Goal: Transaction & Acquisition: Purchase product/service

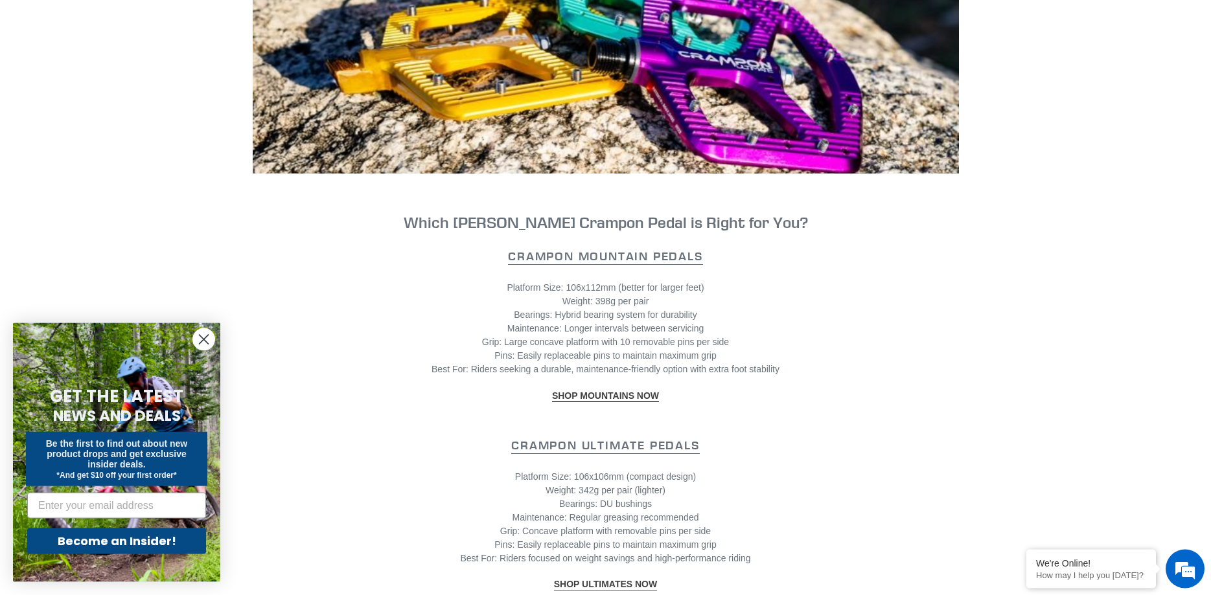
scroll to position [1057, 0]
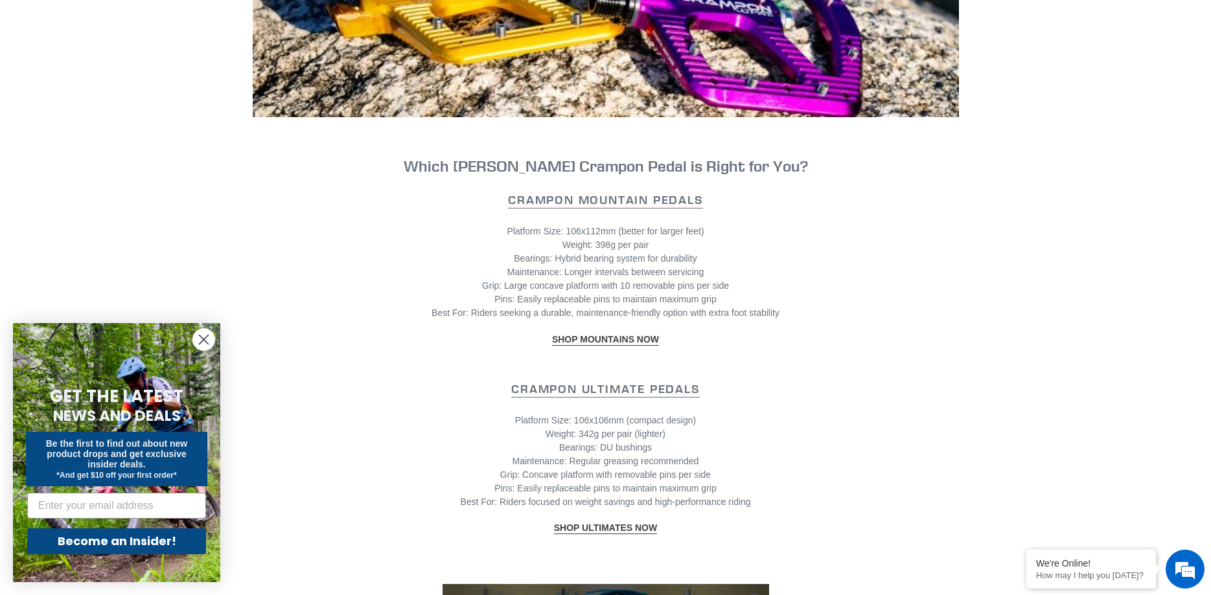
click at [639, 334] on strong "SHOP MOUNTAINS NOW" at bounding box center [605, 339] width 107 height 10
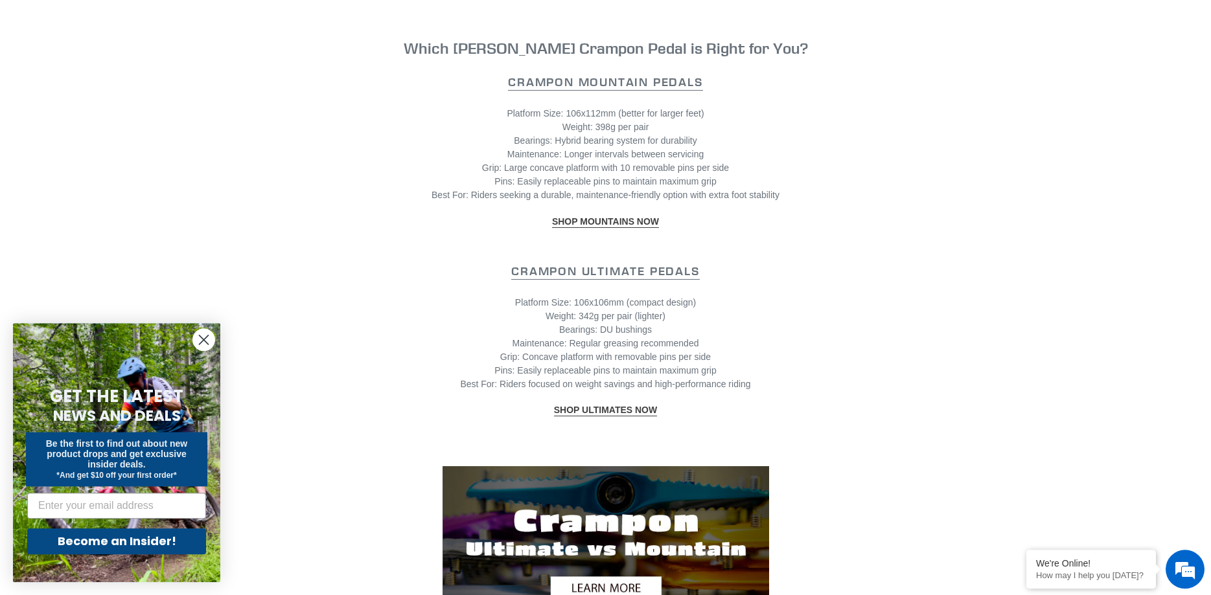
scroll to position [1189, 0]
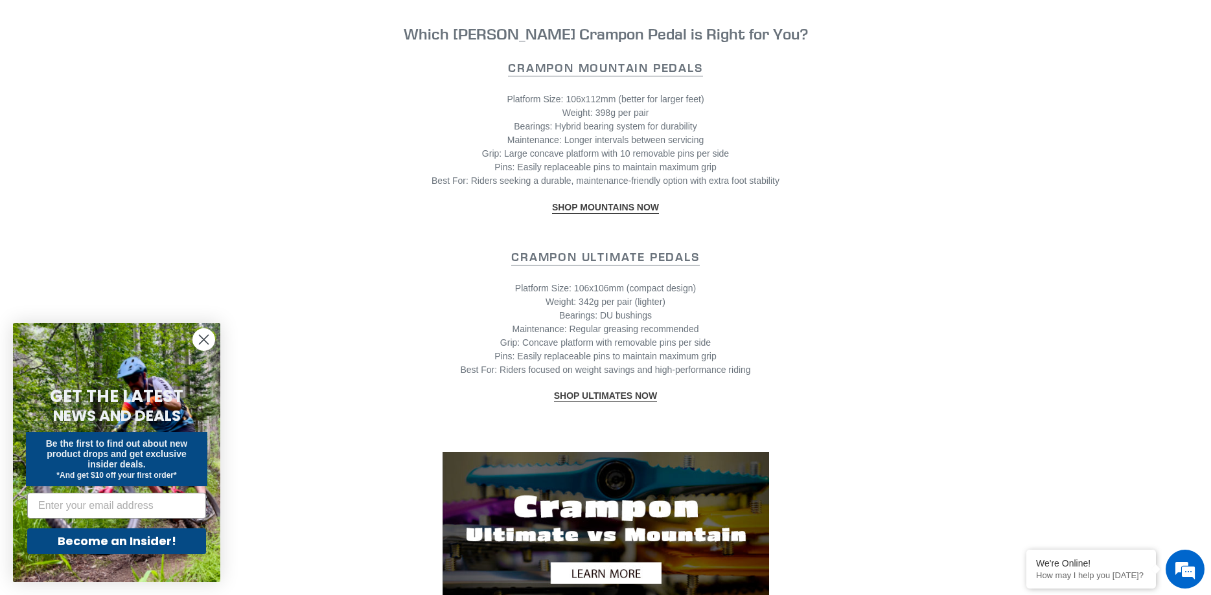
click at [647, 391] on strong "SHOP ULTIMATES NOW" at bounding box center [605, 396] width 103 height 10
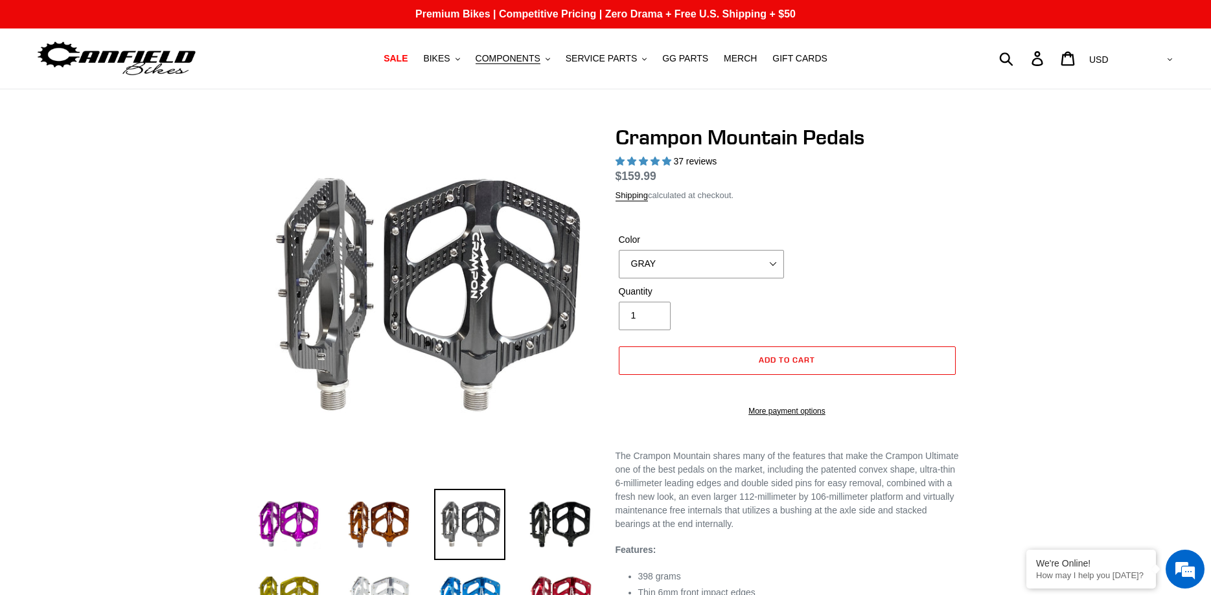
select select "highest-rating"
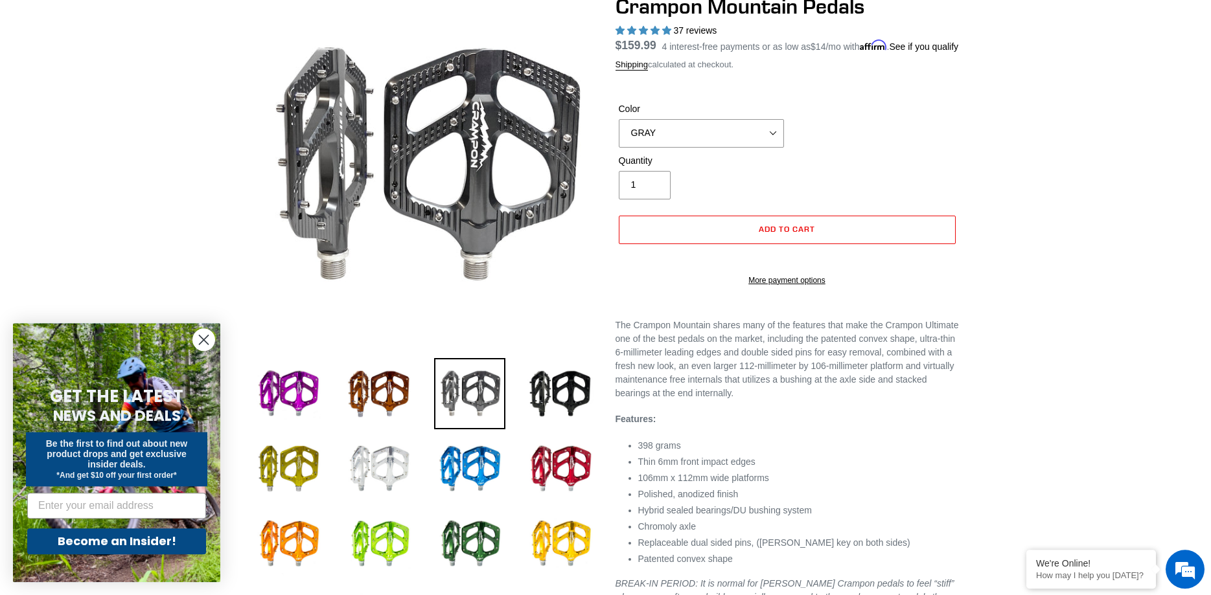
scroll to position [132, 0]
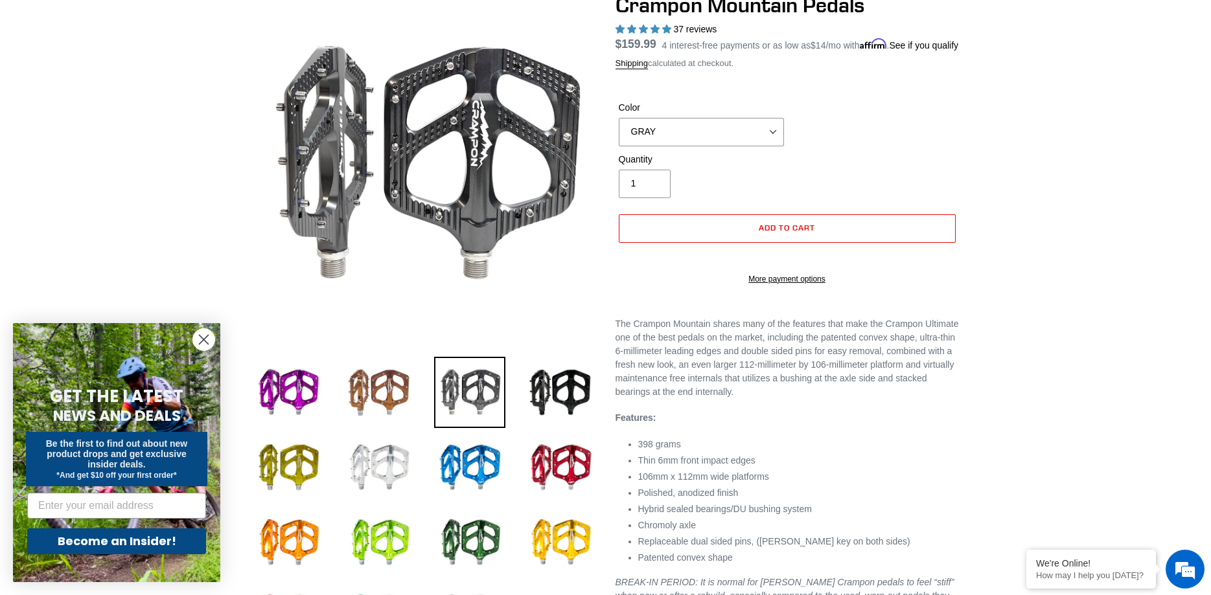
click at [371, 397] on img at bounding box center [378, 392] width 71 height 71
select select "BRONZE"
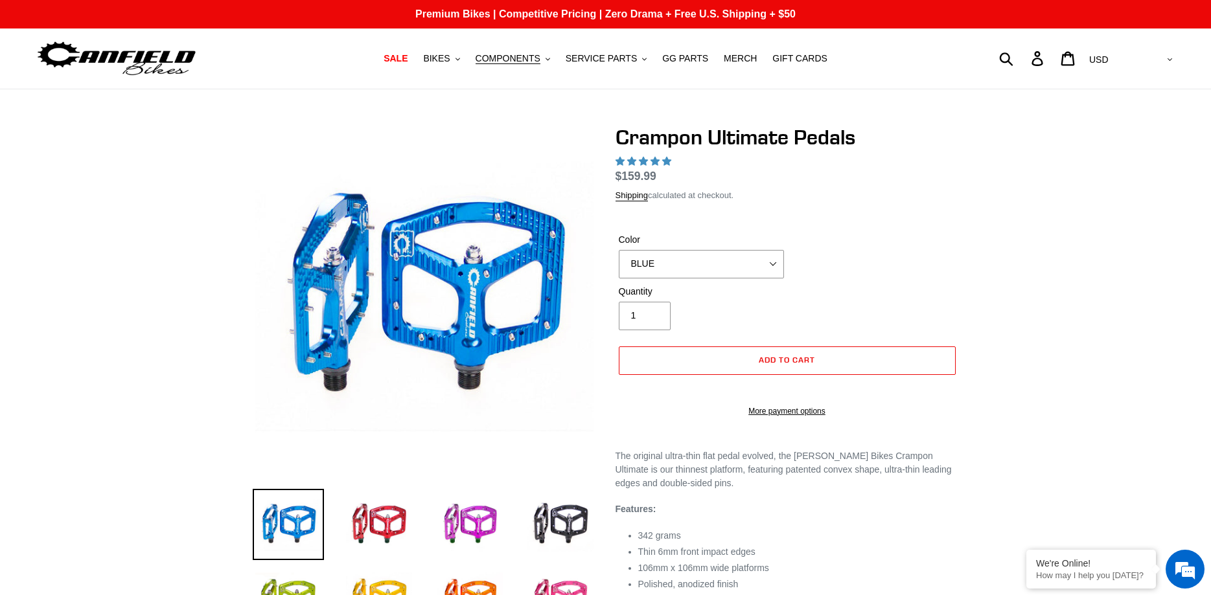
select select "highest-rating"
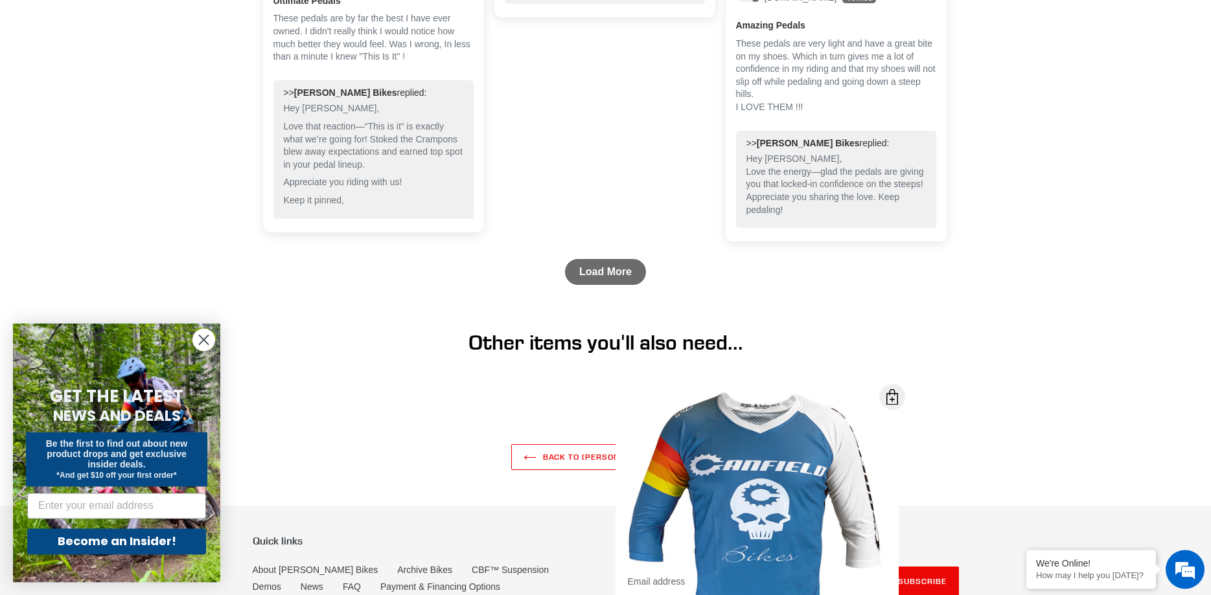
scroll to position [1850, 0]
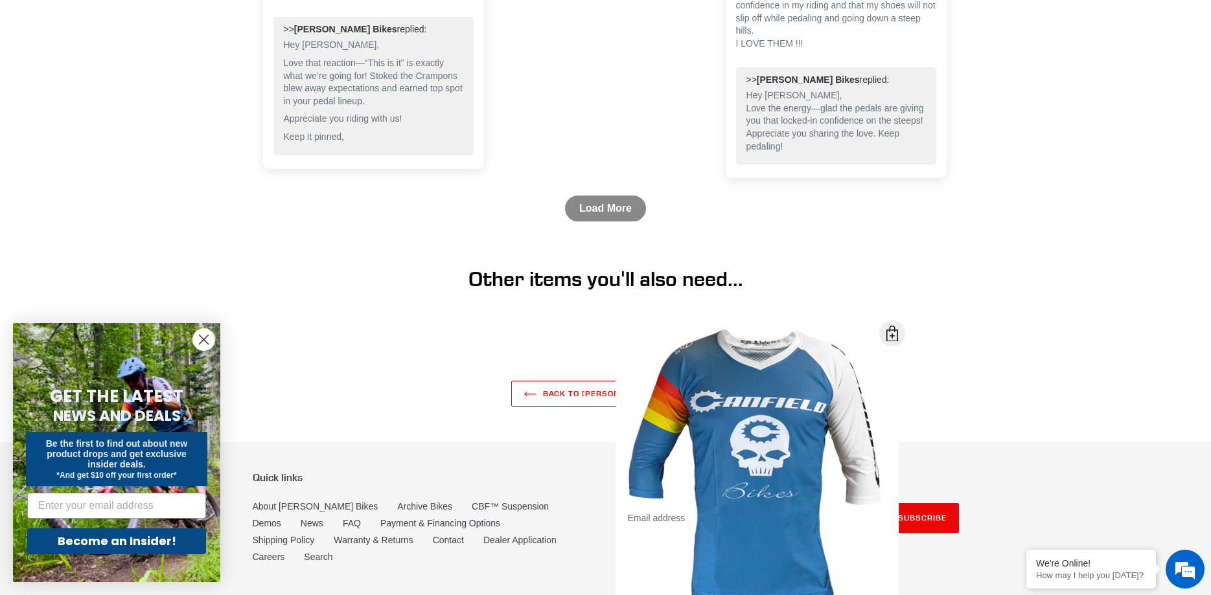
click at [608, 218] on link "Load More" at bounding box center [605, 209] width 81 height 26
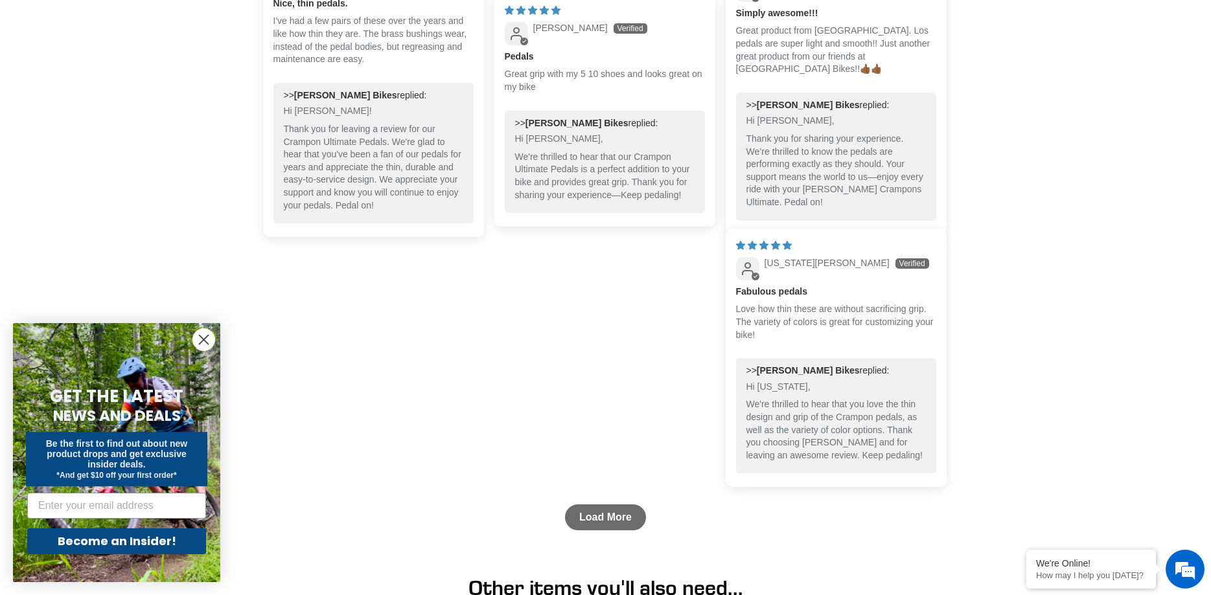
scroll to position [2379, 0]
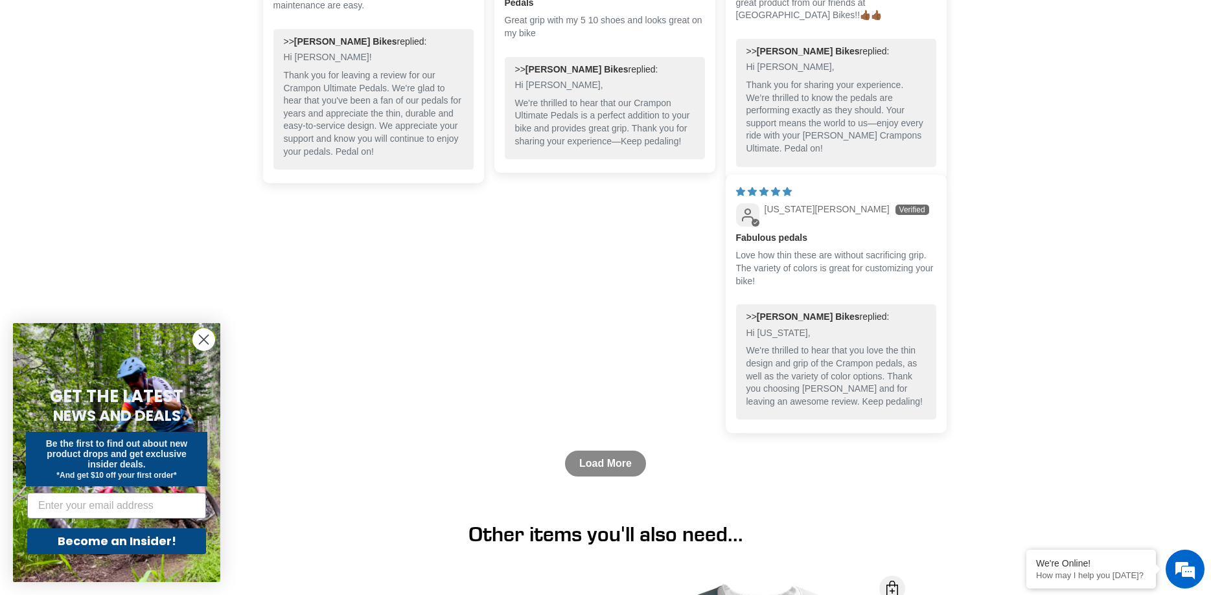
click at [619, 466] on link "Load More" at bounding box center [605, 464] width 81 height 26
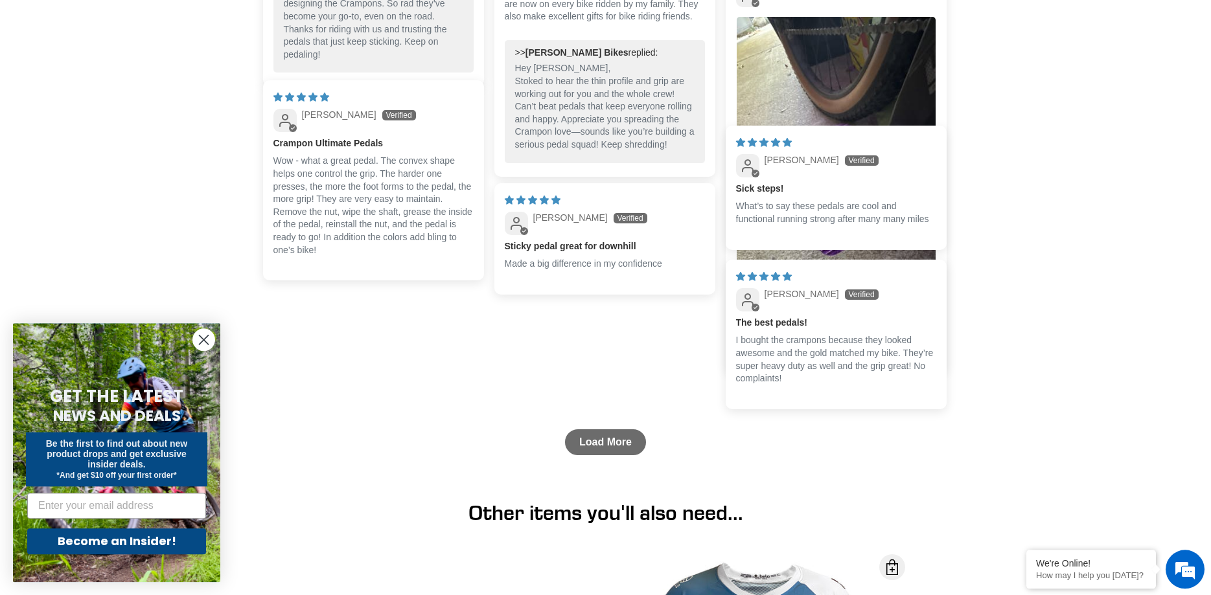
scroll to position [2907, 0]
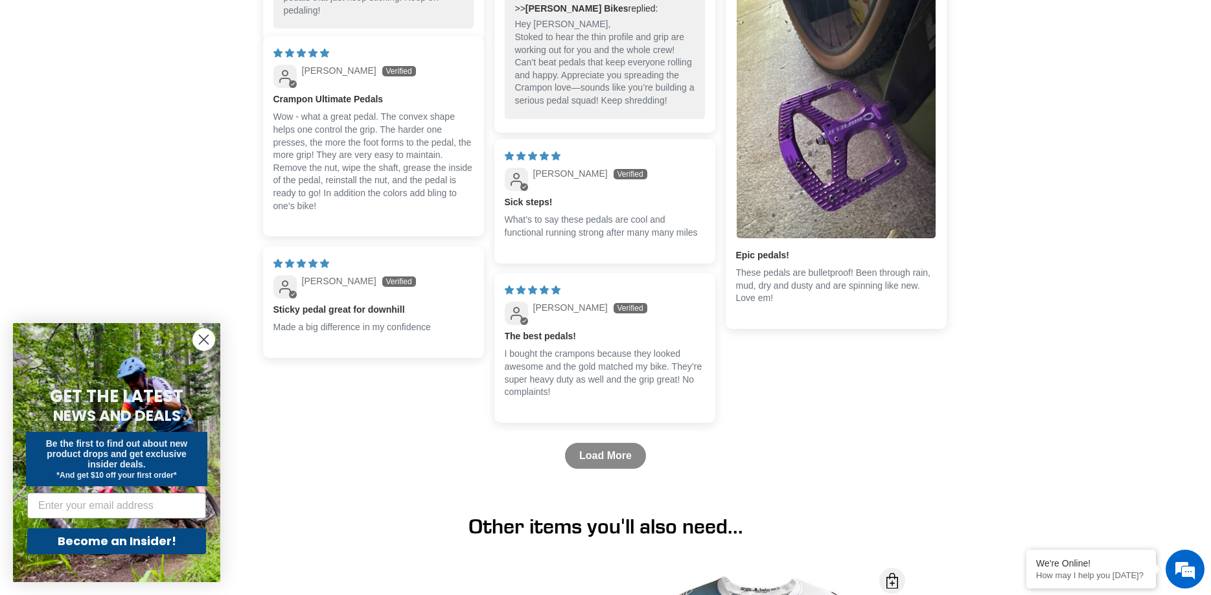
click at [601, 459] on link "Load More" at bounding box center [605, 456] width 81 height 26
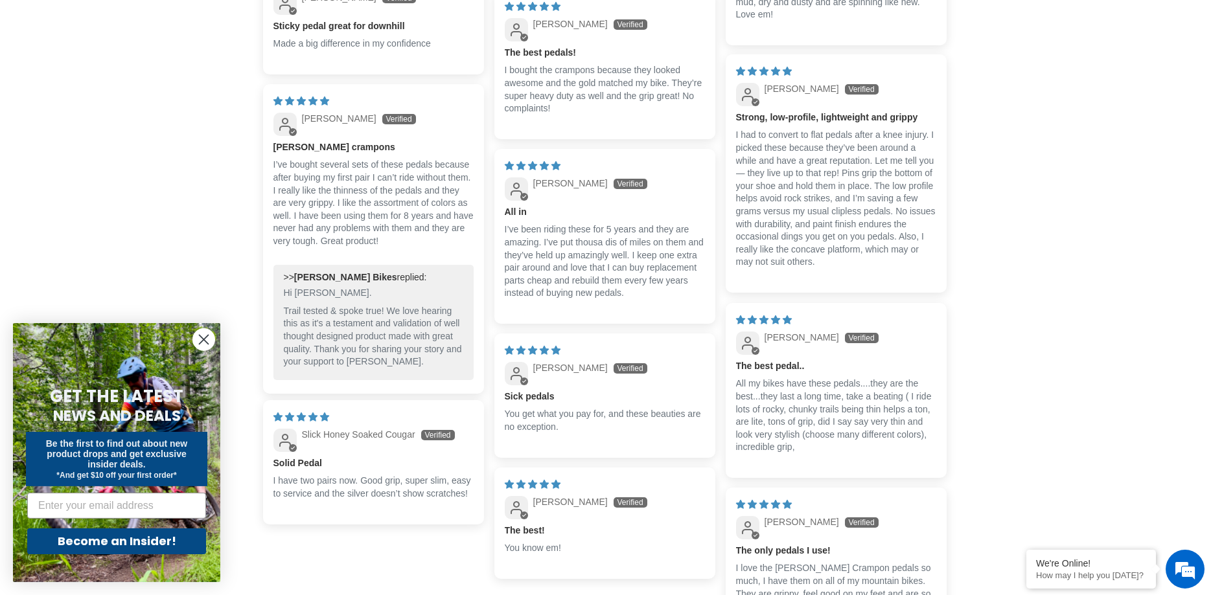
scroll to position [3436, 0]
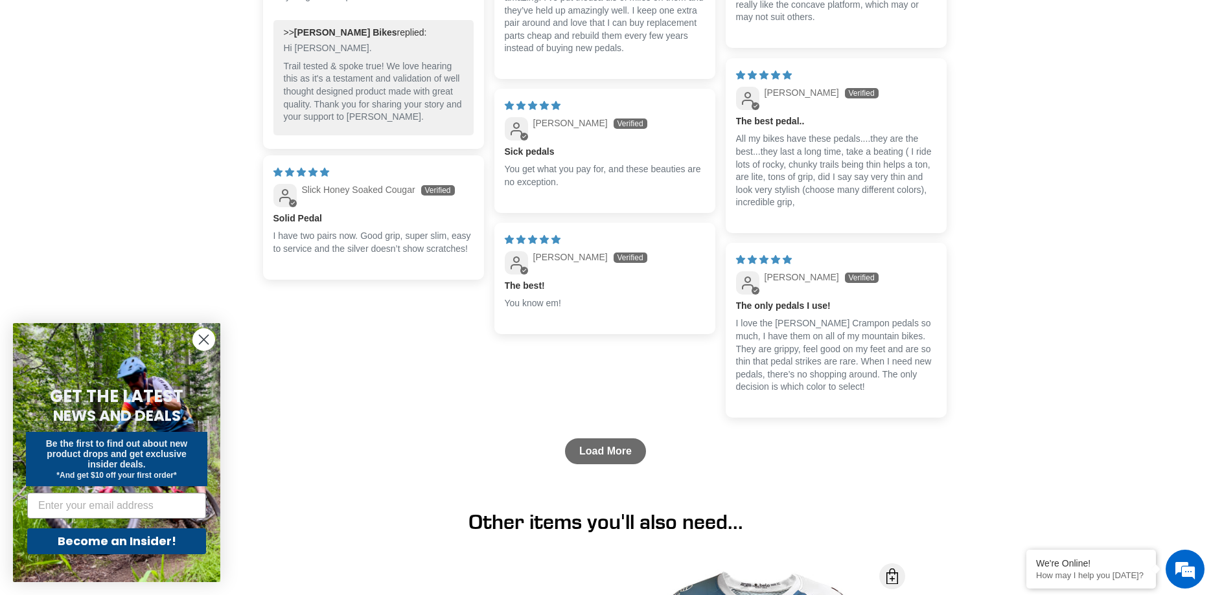
click at [601, 459] on link "Load More" at bounding box center [605, 452] width 81 height 26
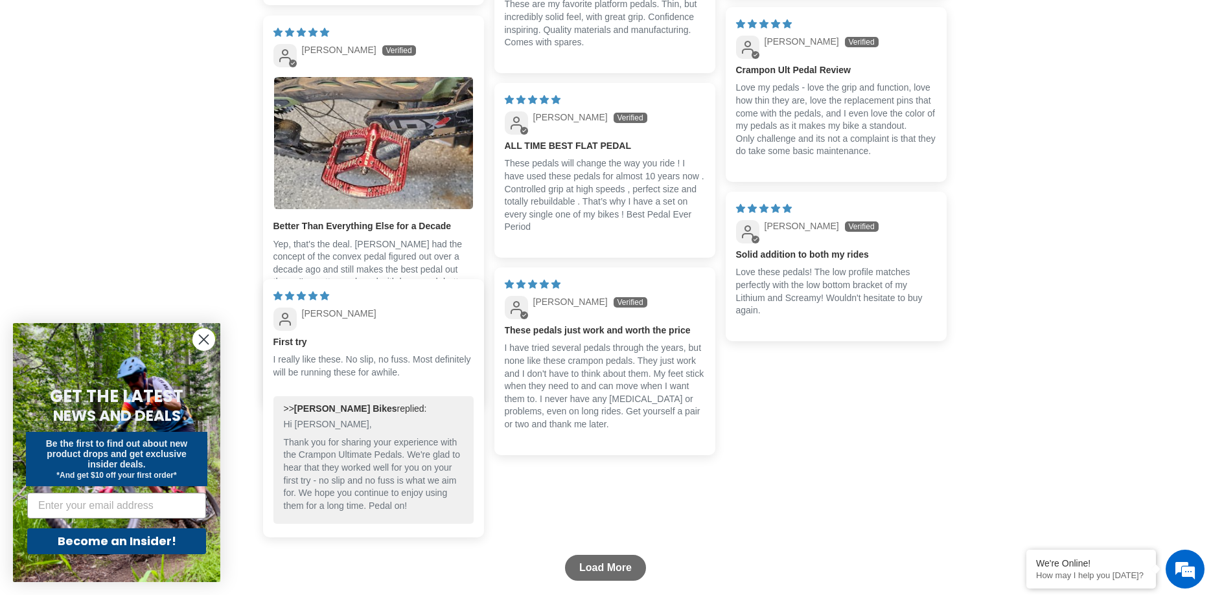
scroll to position [3965, 0]
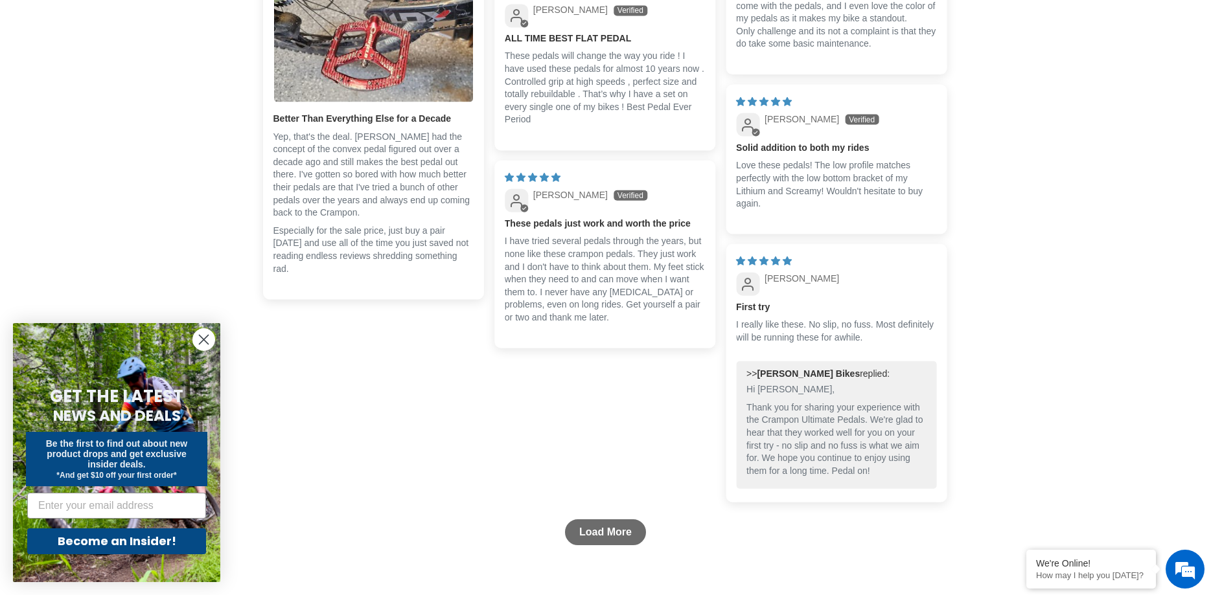
click at [596, 529] on link "Load More" at bounding box center [605, 533] width 81 height 26
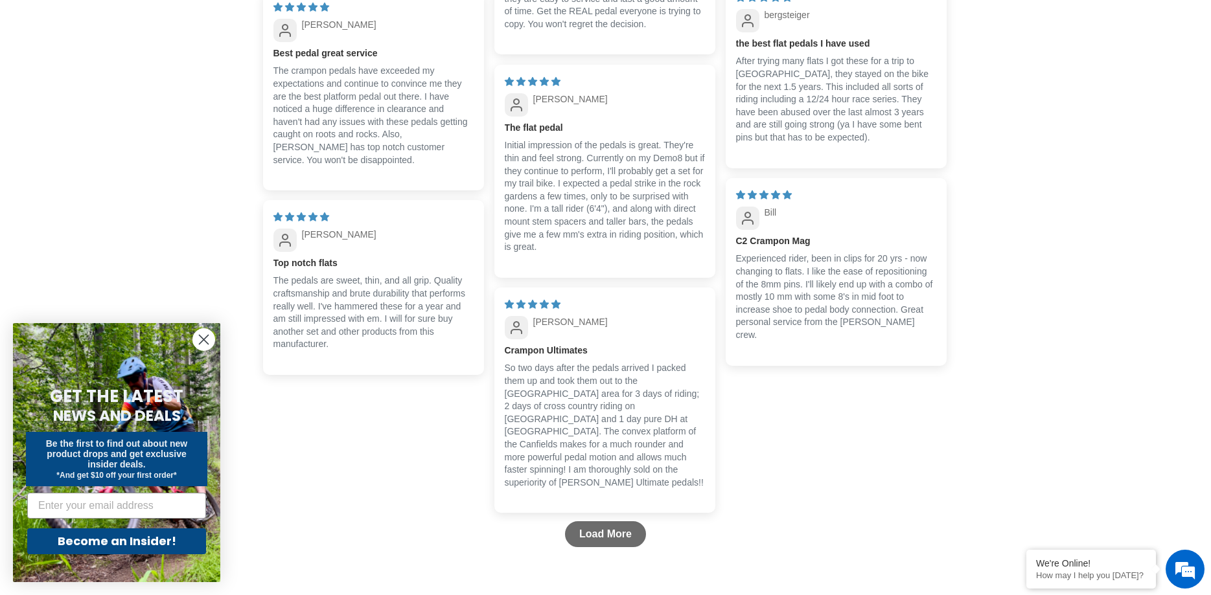
scroll to position [4625, 0]
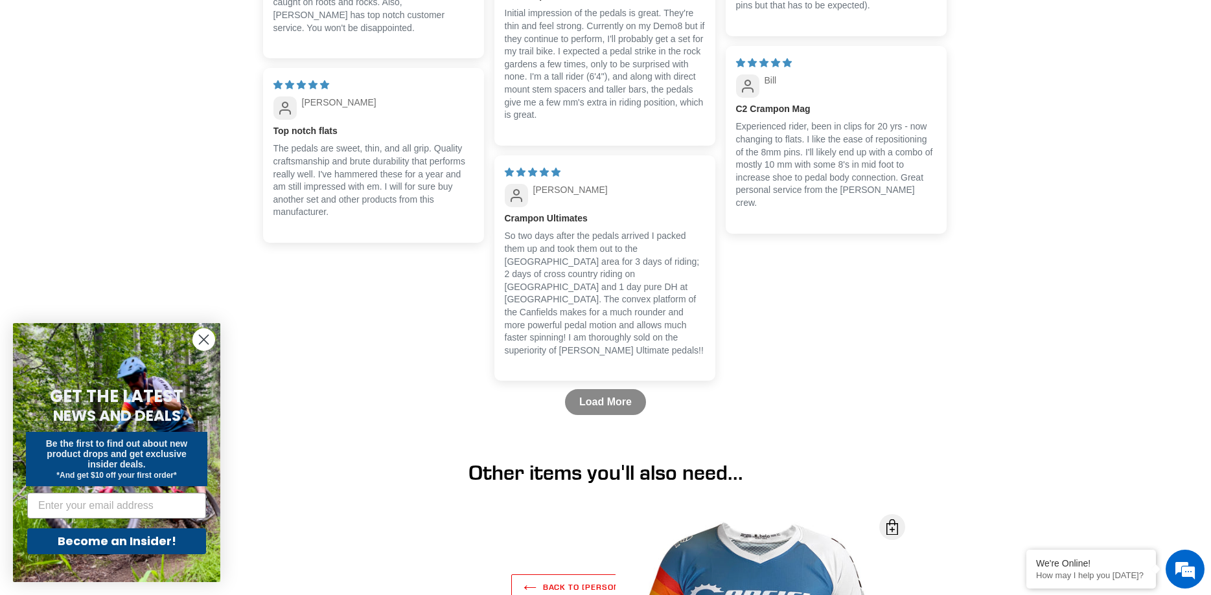
click at [603, 409] on link "Load More" at bounding box center [605, 402] width 81 height 26
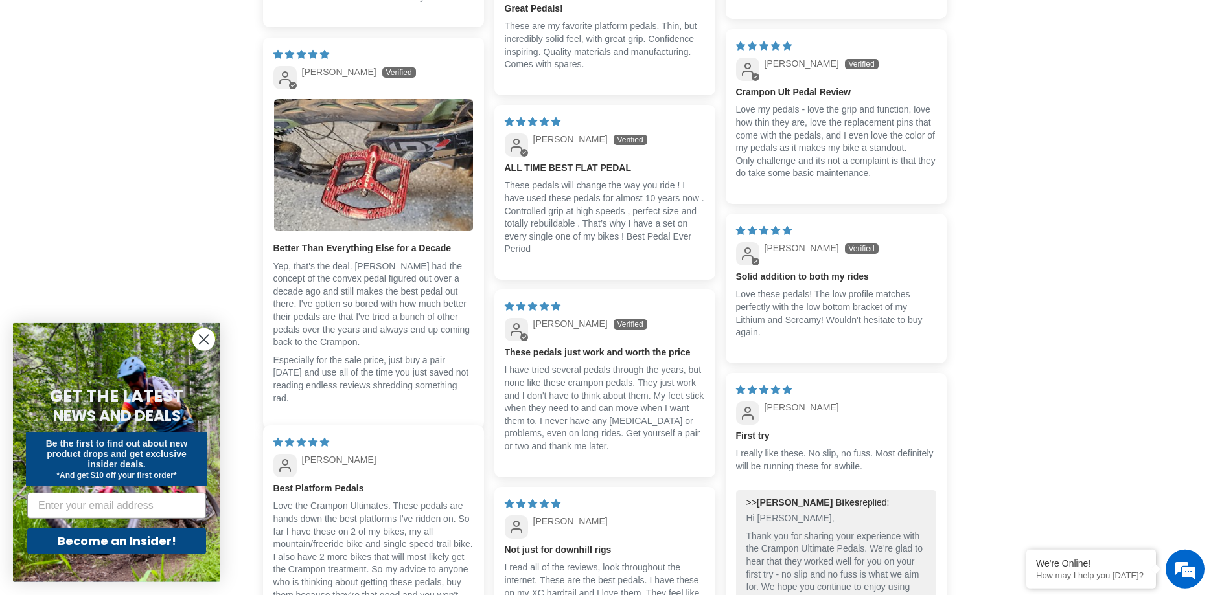
scroll to position [3832, 0]
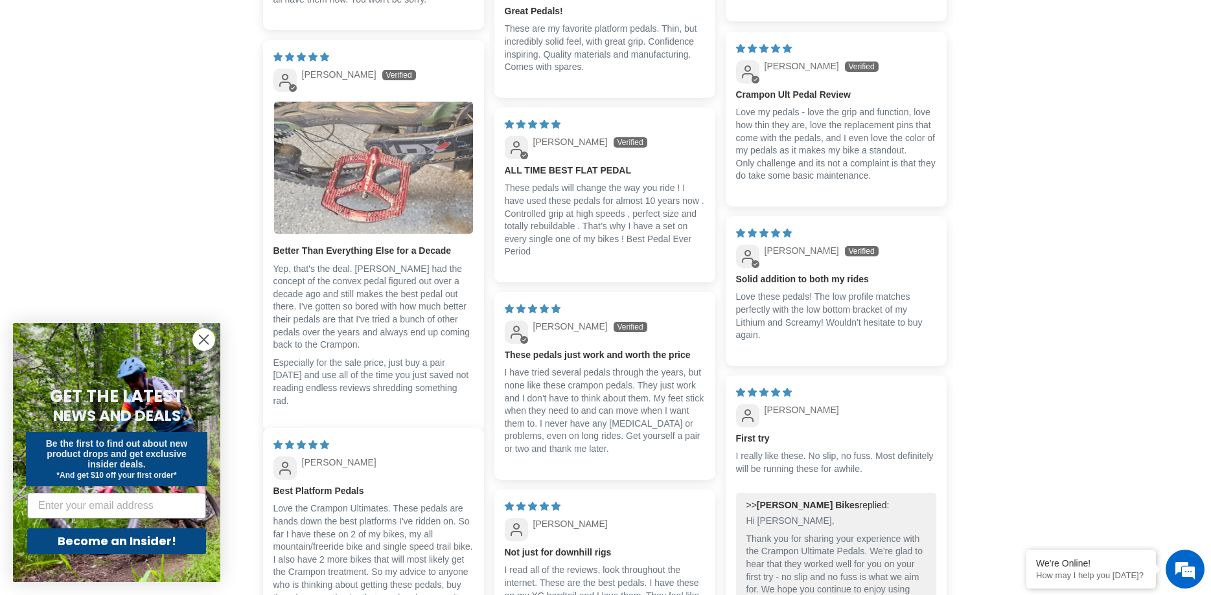
click at [374, 216] on img "Link to user picture 1" at bounding box center [373, 168] width 199 height 133
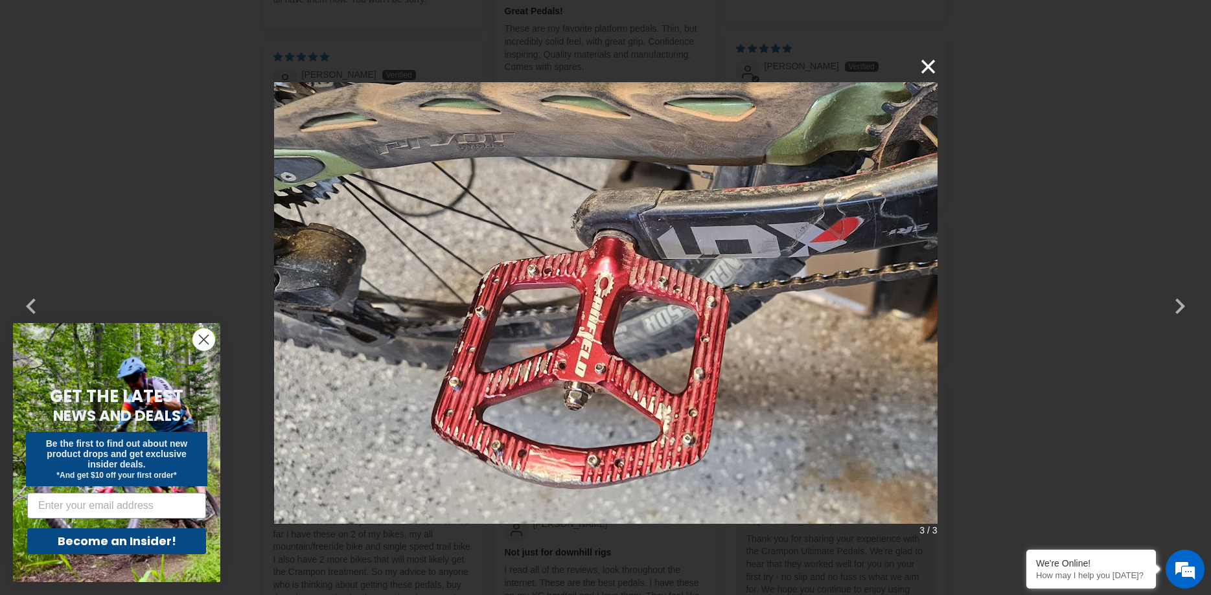
click at [931, 61] on button "×" at bounding box center [921, 66] width 31 height 31
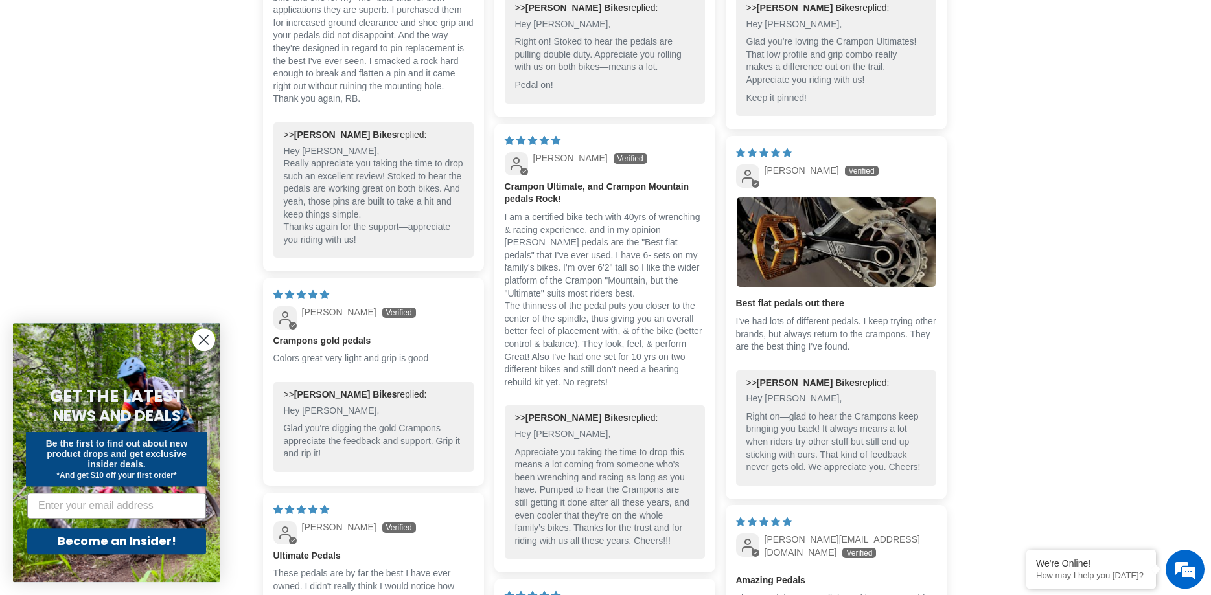
scroll to position [1189, 0]
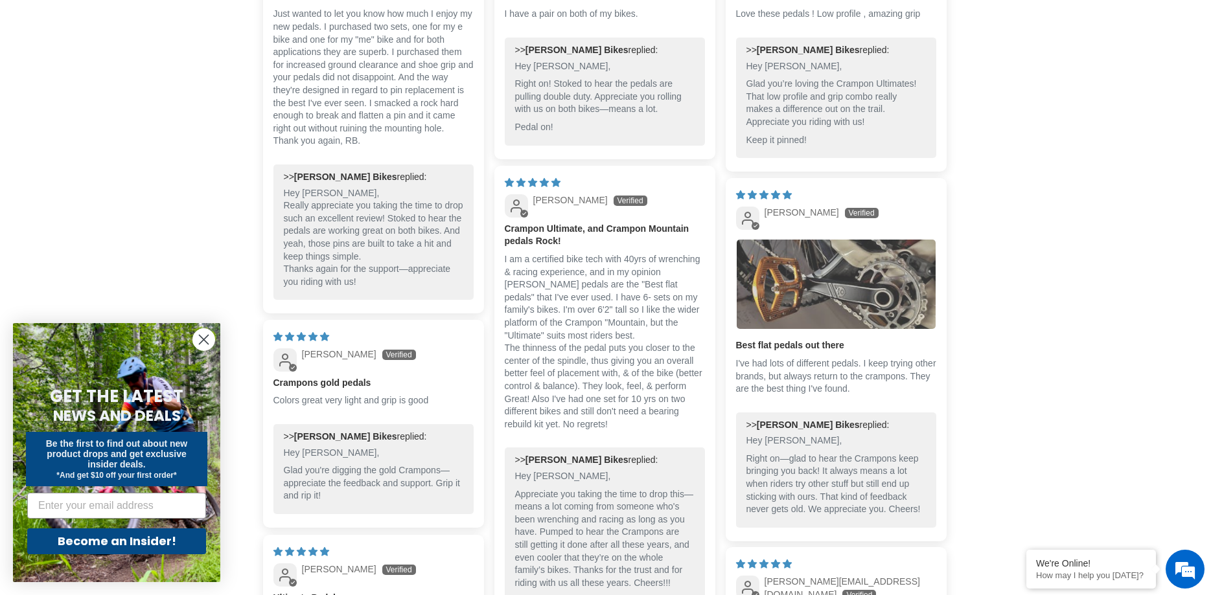
click at [788, 277] on img "Link to user picture 1" at bounding box center [836, 284] width 199 height 89
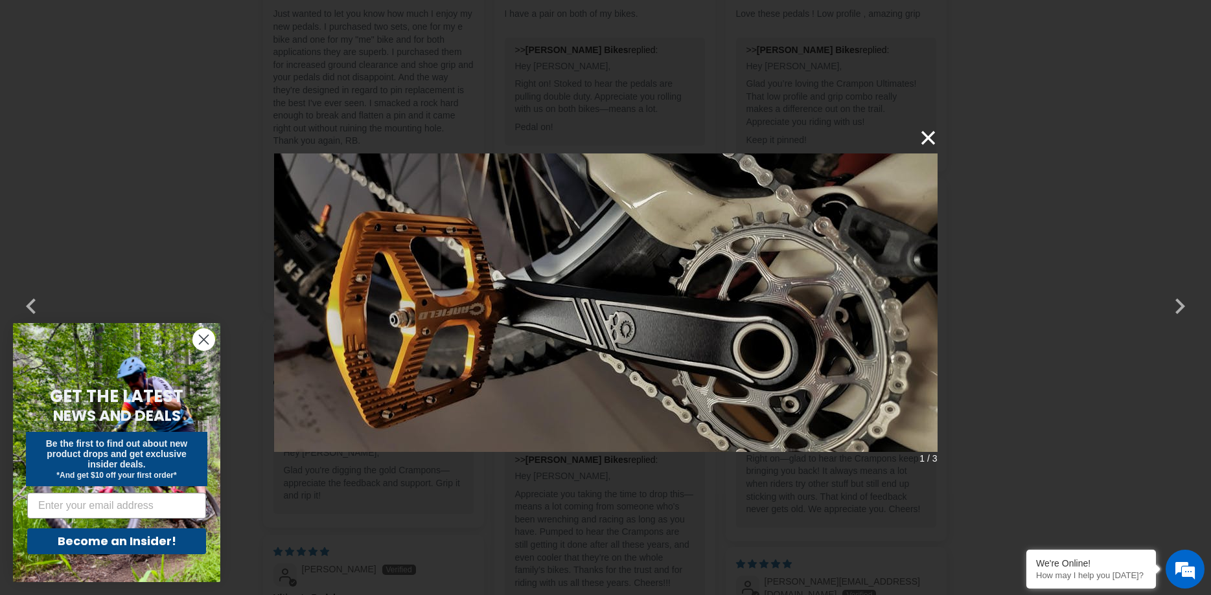
click at [931, 135] on button "×" at bounding box center [921, 137] width 31 height 31
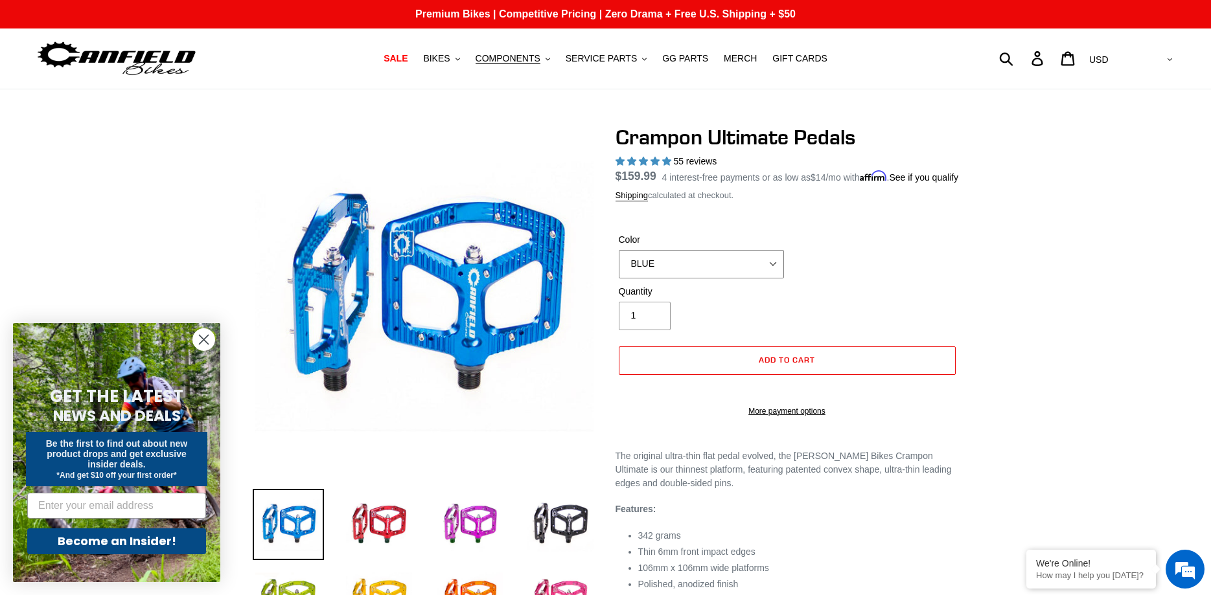
click at [619, 250] on select "BLUE RED PURPLE STEALTH BRONZE GREY TURQUOISE BLACK POLISHED BAJA GOLD PNW GREE…" at bounding box center [701, 264] width 165 height 29
click option "BAJA GOLD" at bounding box center [0, 0] width 0 height 0
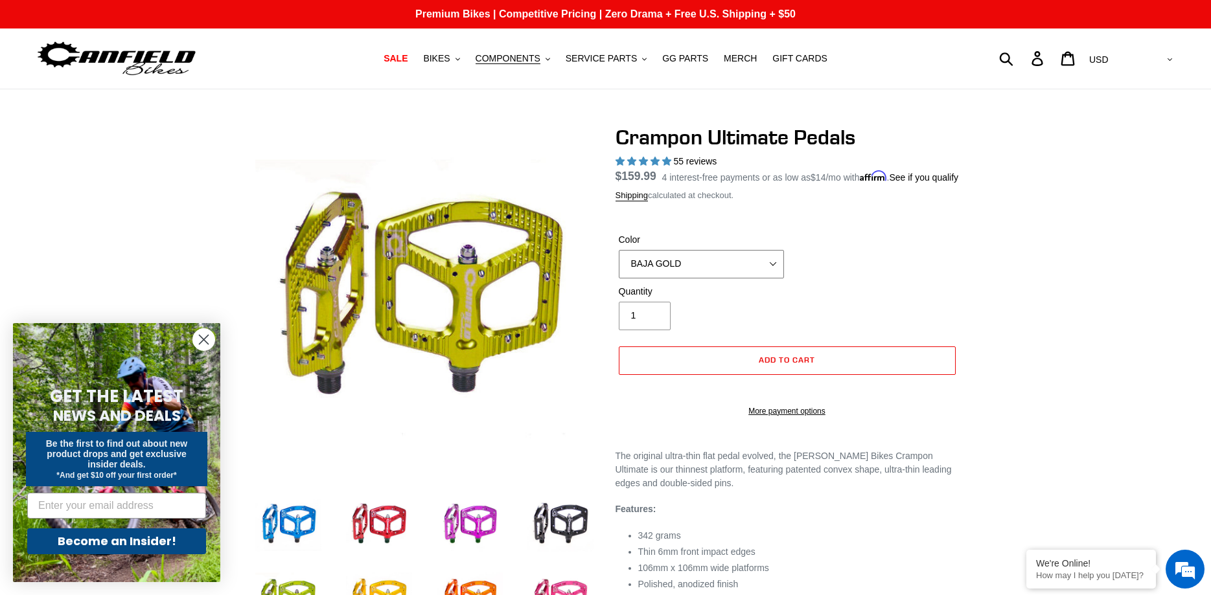
click at [619, 250] on select "BLUE RED PURPLE STEALTH BRONZE GREY TURQUOISE BLACK POLISHED BAJA GOLD PNW GREE…" at bounding box center [701, 264] width 165 height 29
click option "GOLD" at bounding box center [0, 0] width 0 height 0
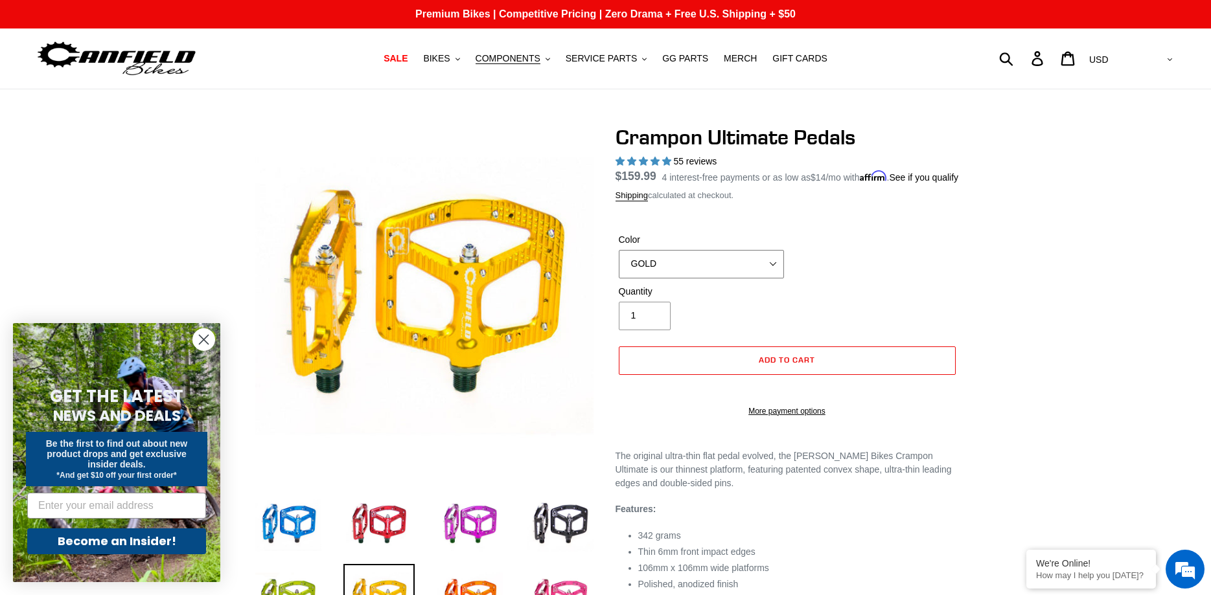
click at [619, 250] on select "BLUE RED PURPLE STEALTH BRONZE GREY TURQUOISE BLACK POLISHED BAJA GOLD PNW GREE…" at bounding box center [701, 264] width 165 height 29
select select "BRONZE"
click option "BRONZE" at bounding box center [0, 0] width 0 height 0
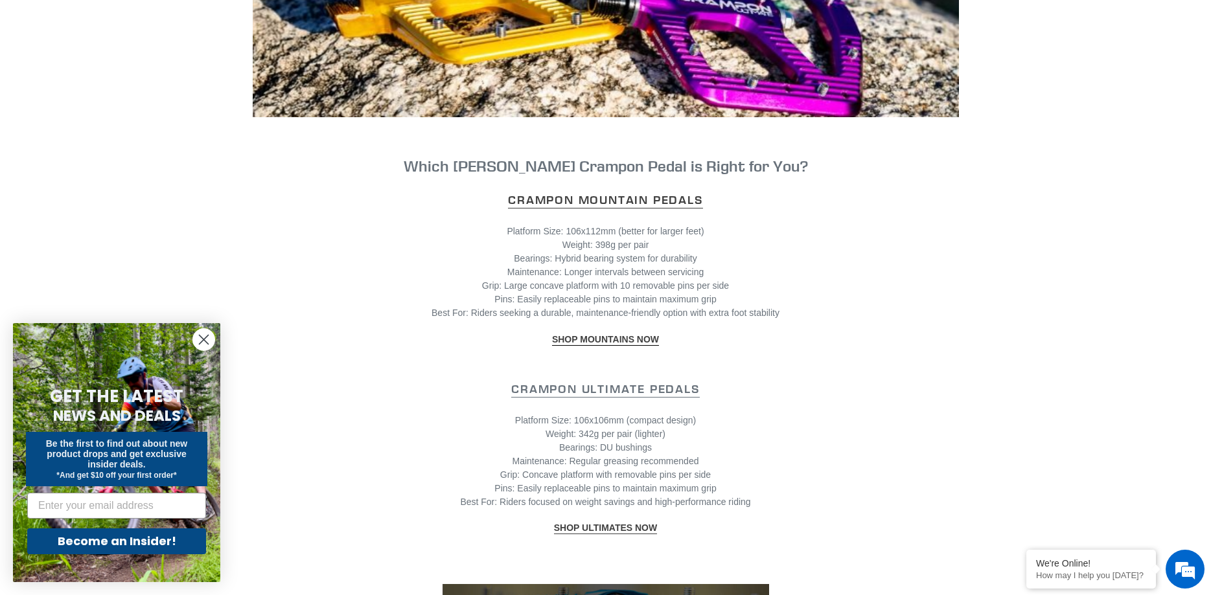
click at [652, 192] on strong "Crampon Mountain Pedals" at bounding box center [605, 199] width 194 height 15
click at [589, 523] on strong "SHOP ULTIMATES NOW" at bounding box center [605, 528] width 103 height 10
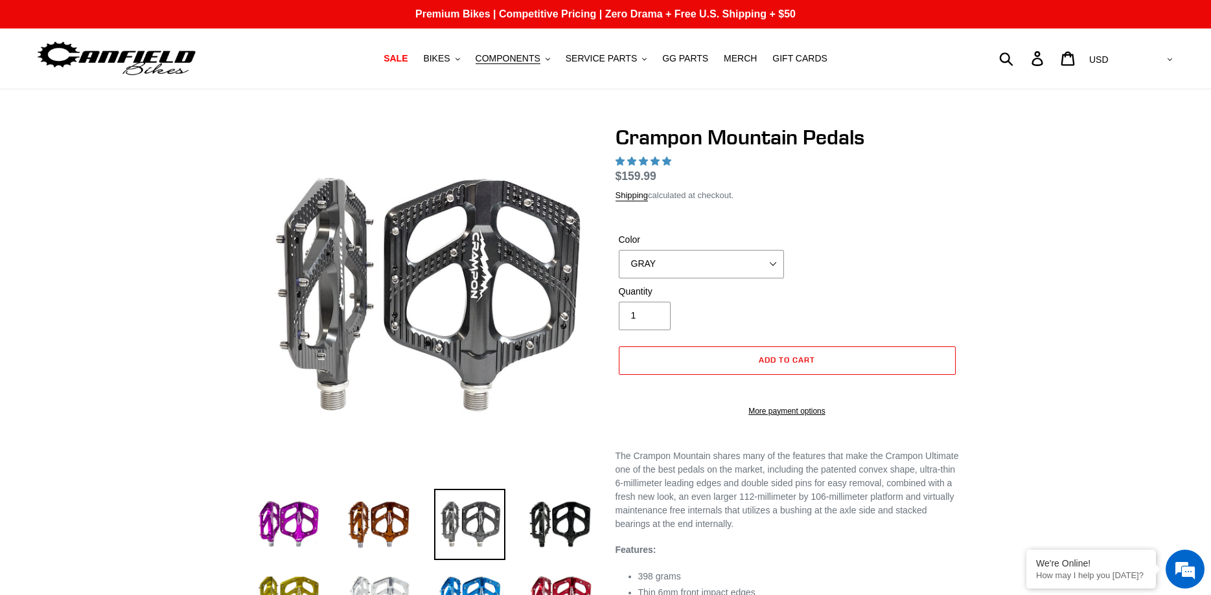
select select "highest-rating"
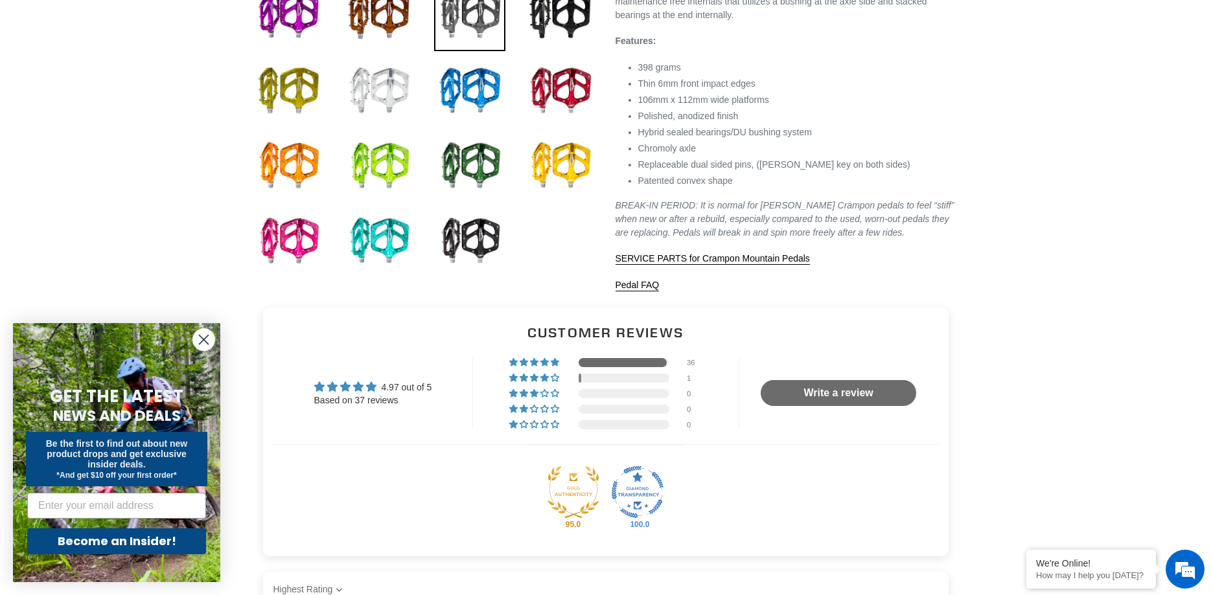
scroll to position [529, 0]
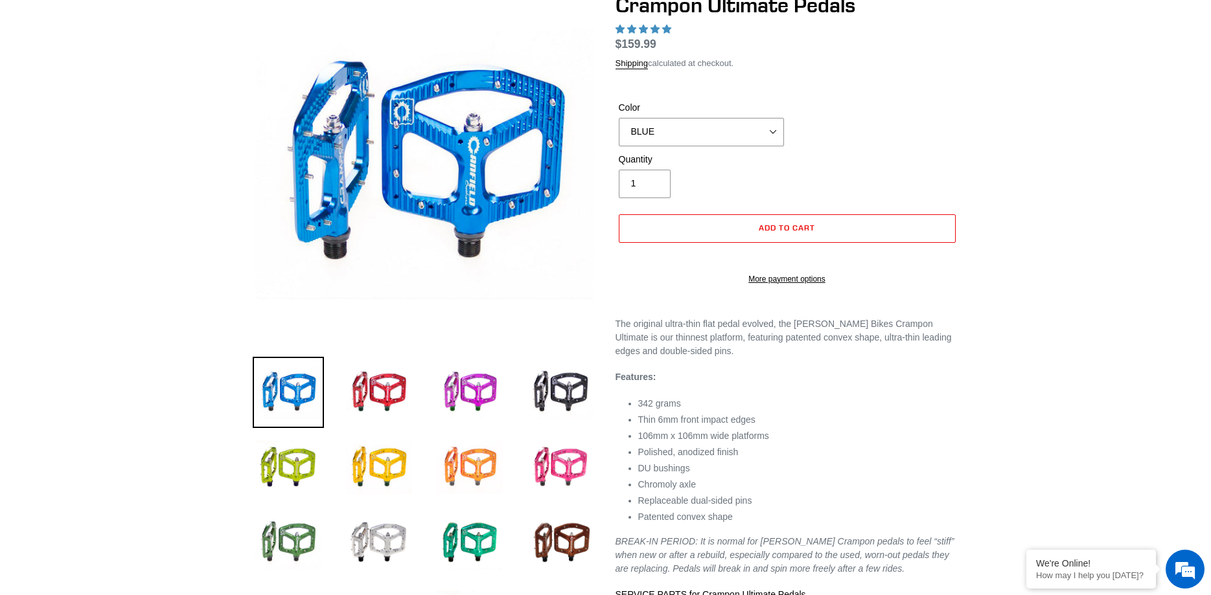
select select "highest-rating"
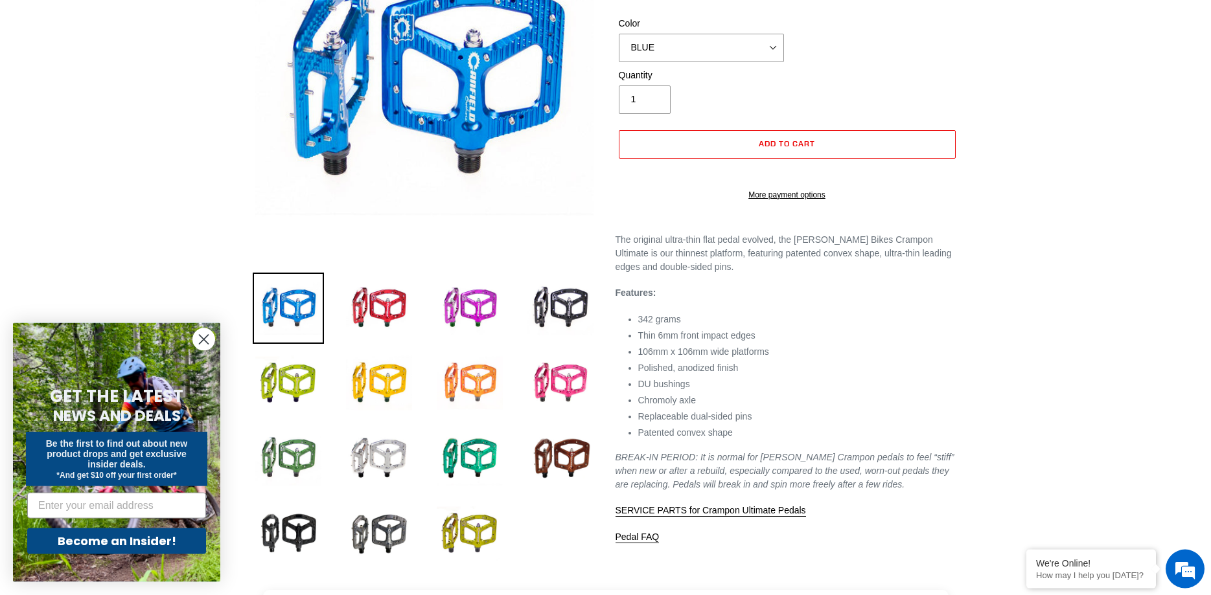
scroll to position [264, 0]
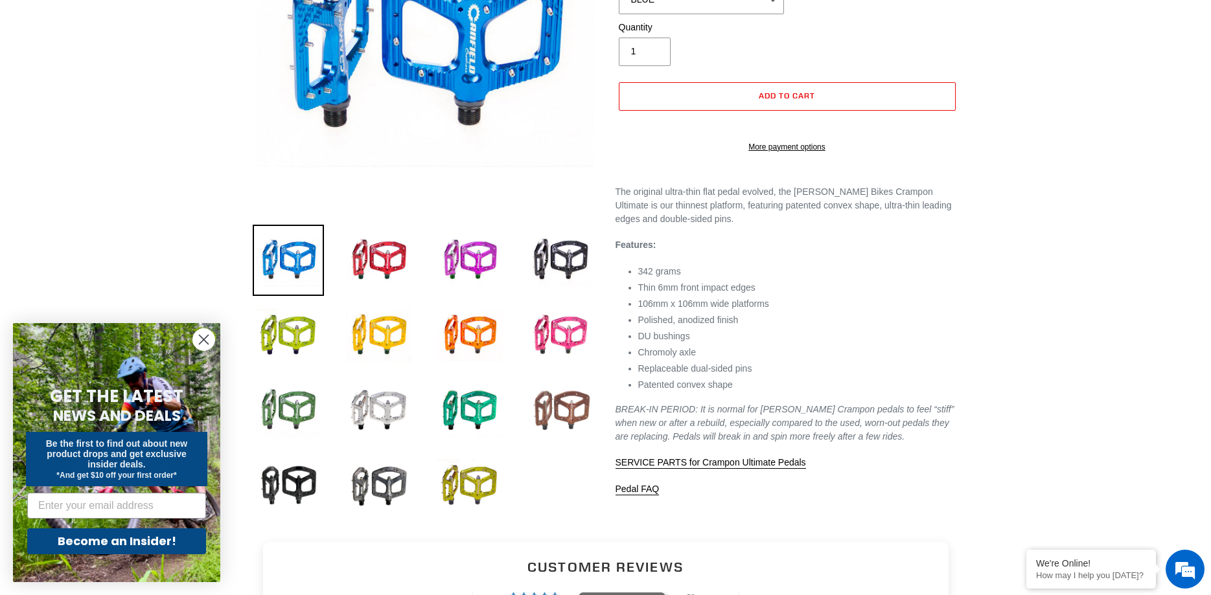
click at [553, 428] on img at bounding box center [560, 410] width 71 height 71
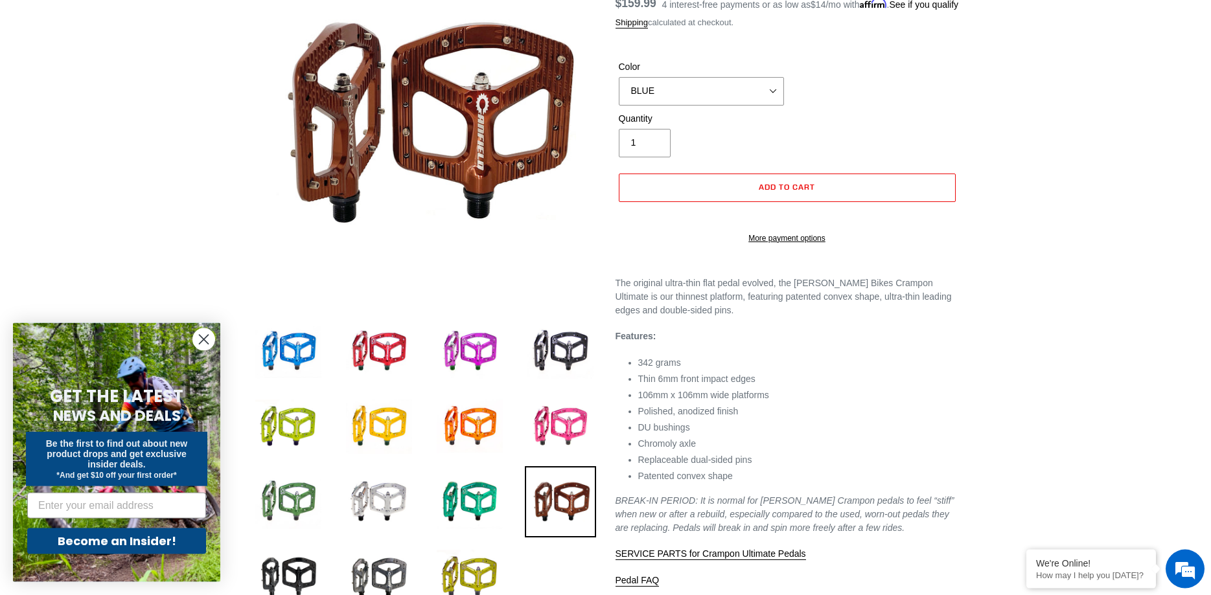
scroll to position [132, 0]
